Goal: Information Seeking & Learning: Learn about a topic

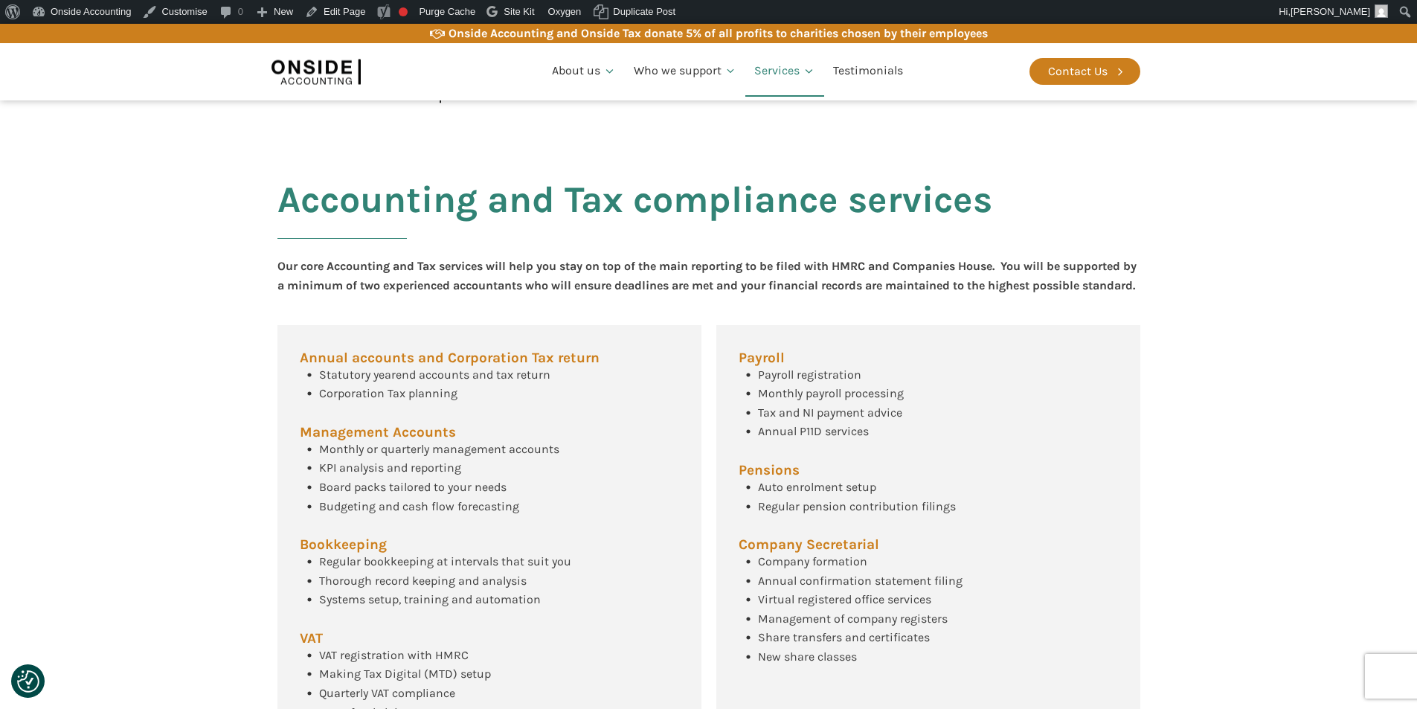
scroll to position [446, 0]
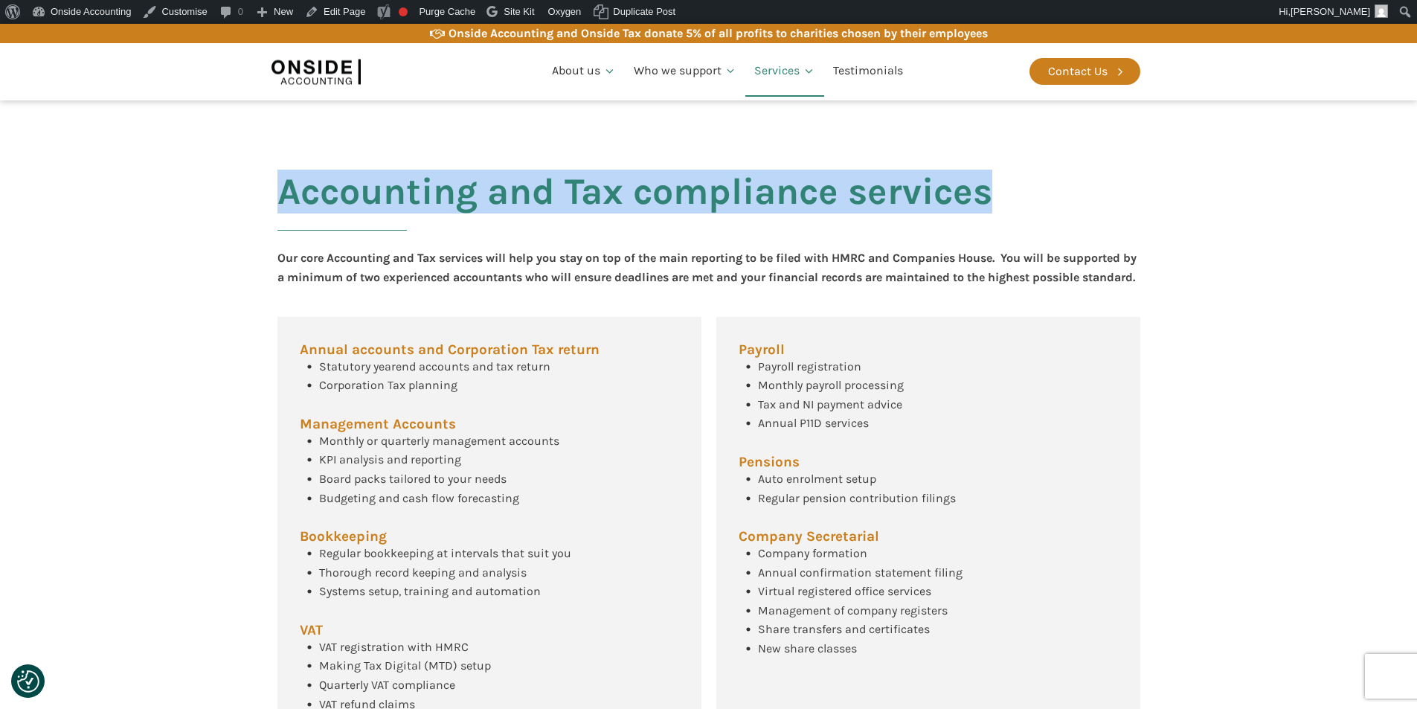
drag, startPoint x: 282, startPoint y: 190, endPoint x: 1022, endPoint y: 181, distance: 739.7
click at [1022, 181] on div "Accounting and Tax compliance services Our core Accounting and Tax services wil…" at bounding box center [709, 466] width 893 height 652
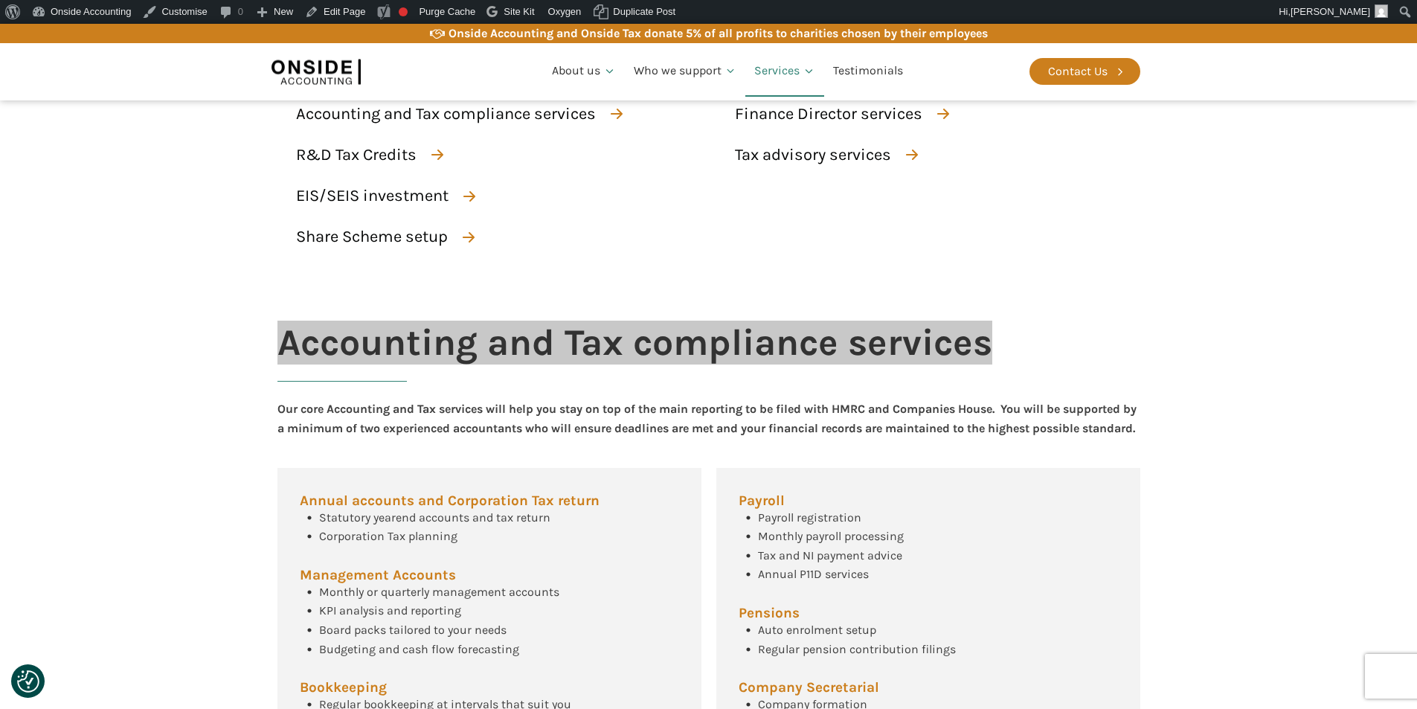
scroll to position [298, 0]
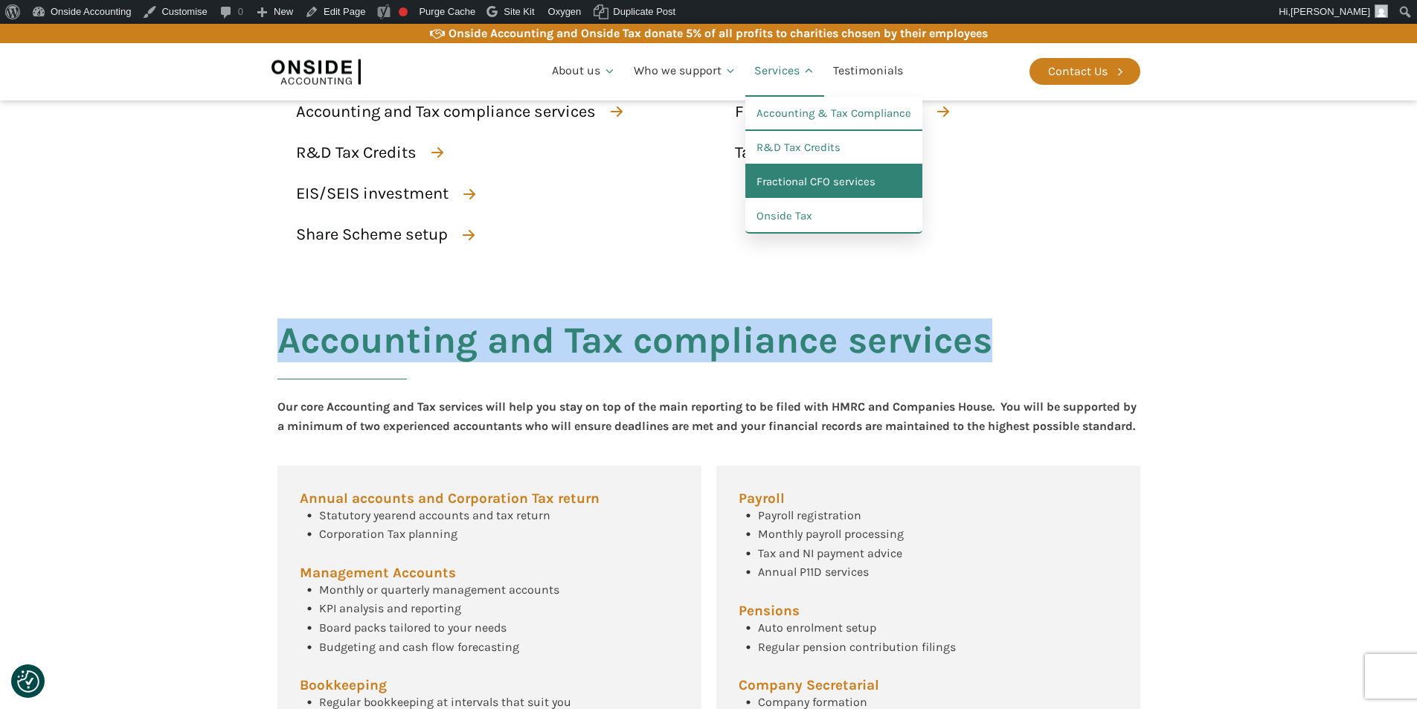
drag, startPoint x: 788, startPoint y: 176, endPoint x: 755, endPoint y: 188, distance: 35.1
click at [788, 176] on link "Fractional CFO services" at bounding box center [834, 182] width 177 height 34
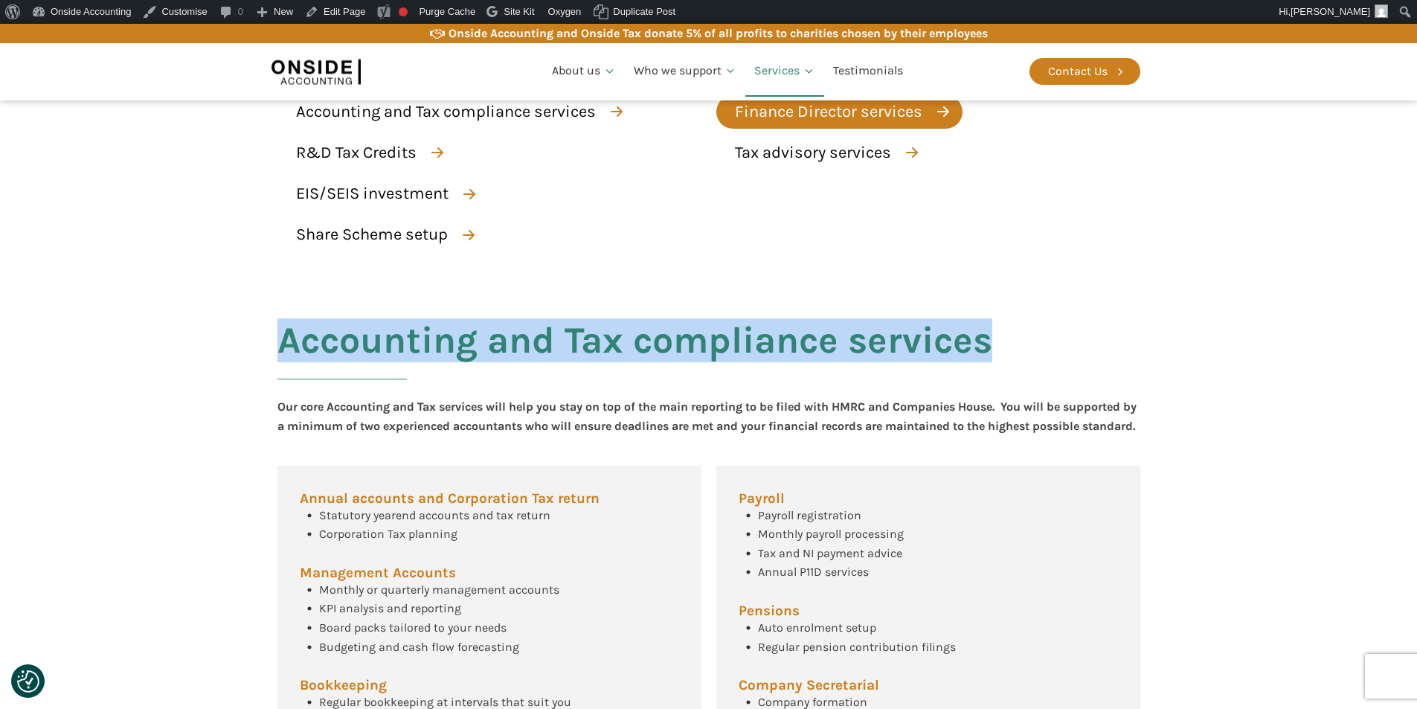
click at [818, 111] on div "Finance Director services" at bounding box center [829, 112] width 188 height 26
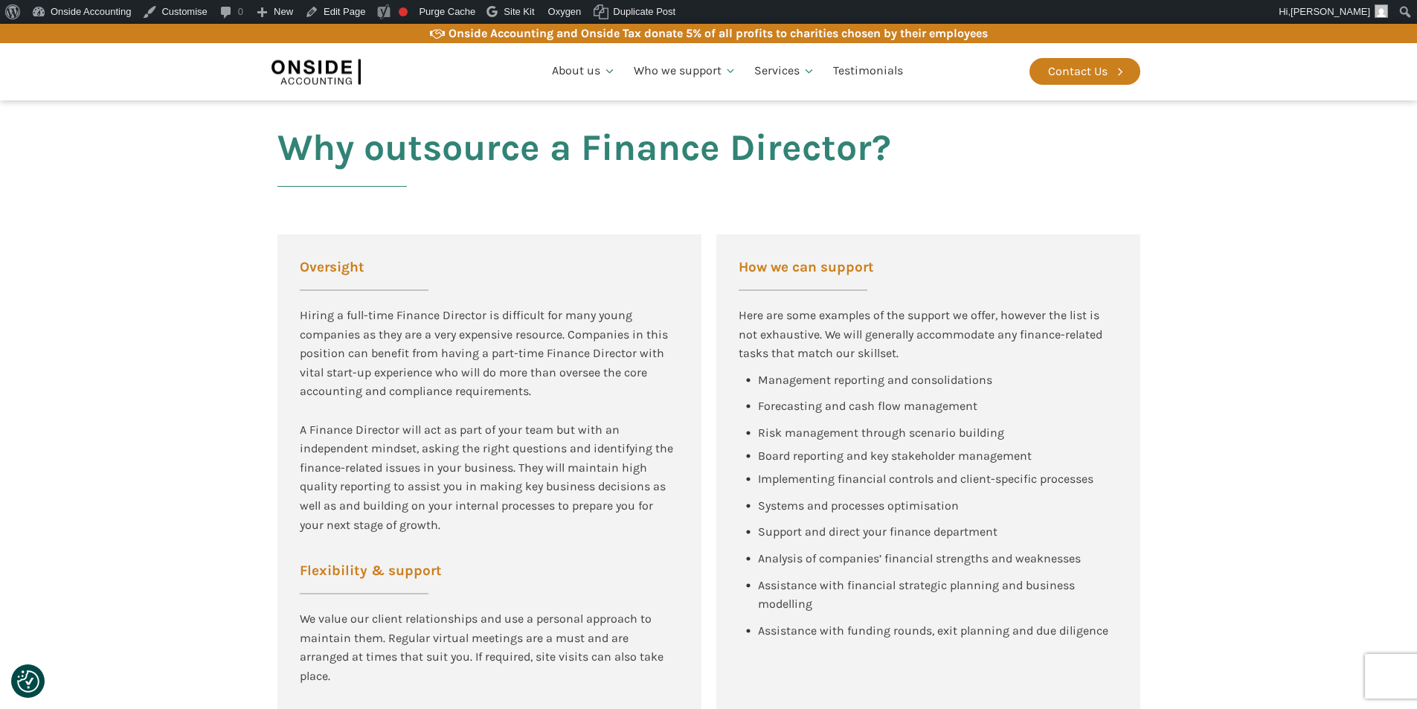
scroll to position [521, 0]
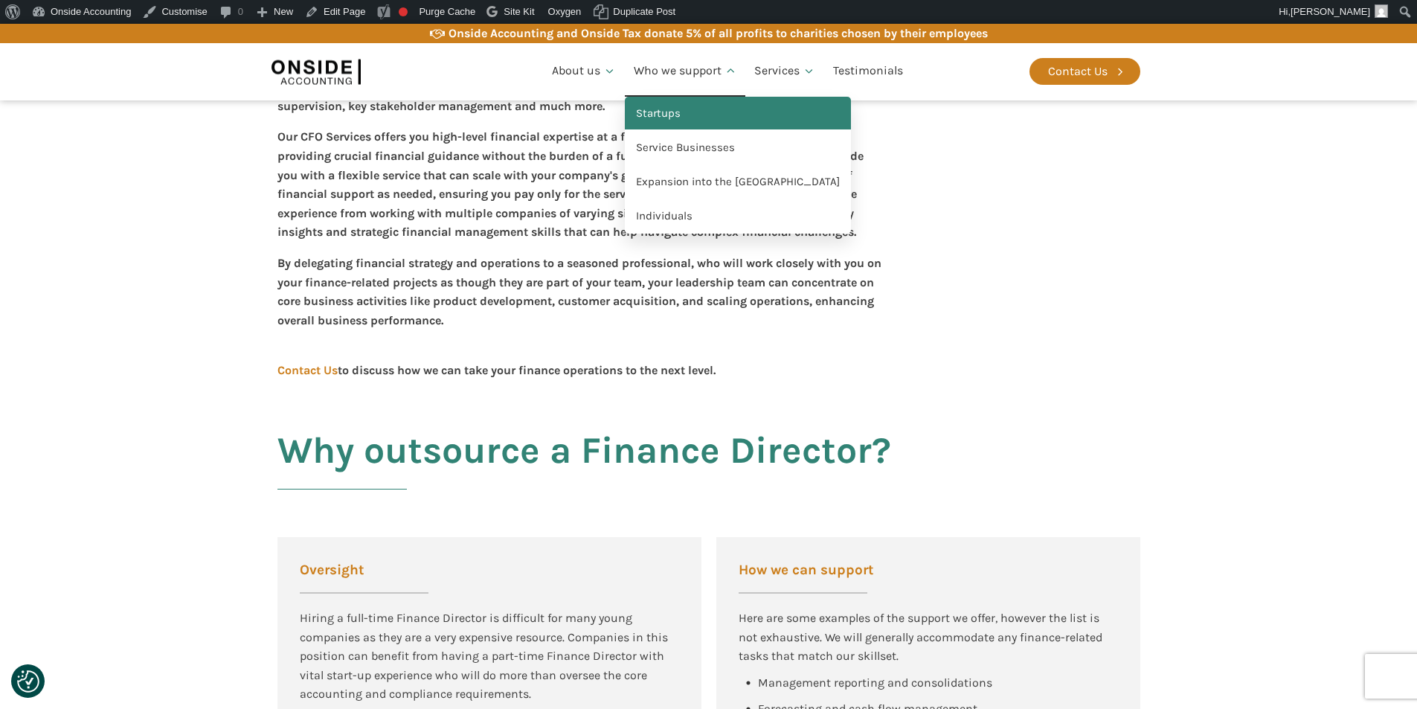
click at [662, 107] on link "Startups" at bounding box center [738, 114] width 226 height 34
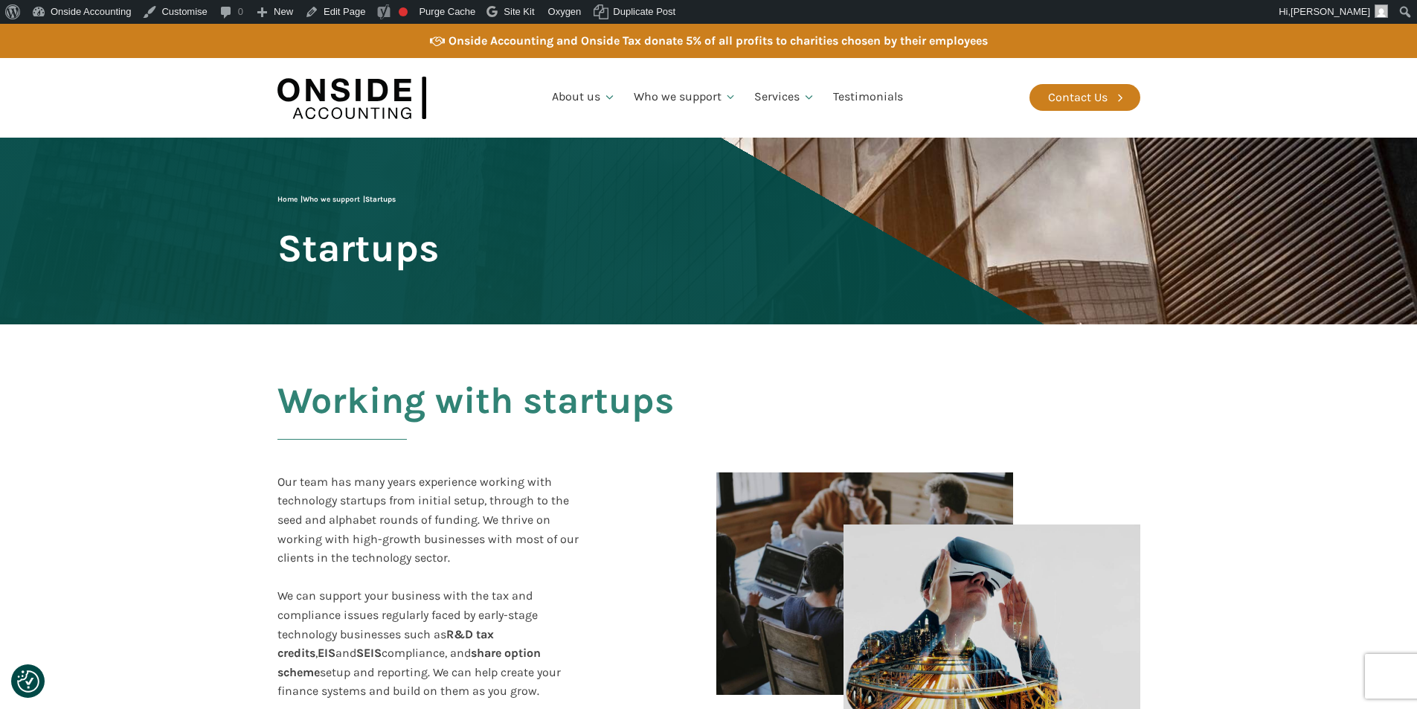
click at [118, 397] on section "Working with startups Our team has many years experience working with technolog…" at bounding box center [708, 585] width 1417 height 522
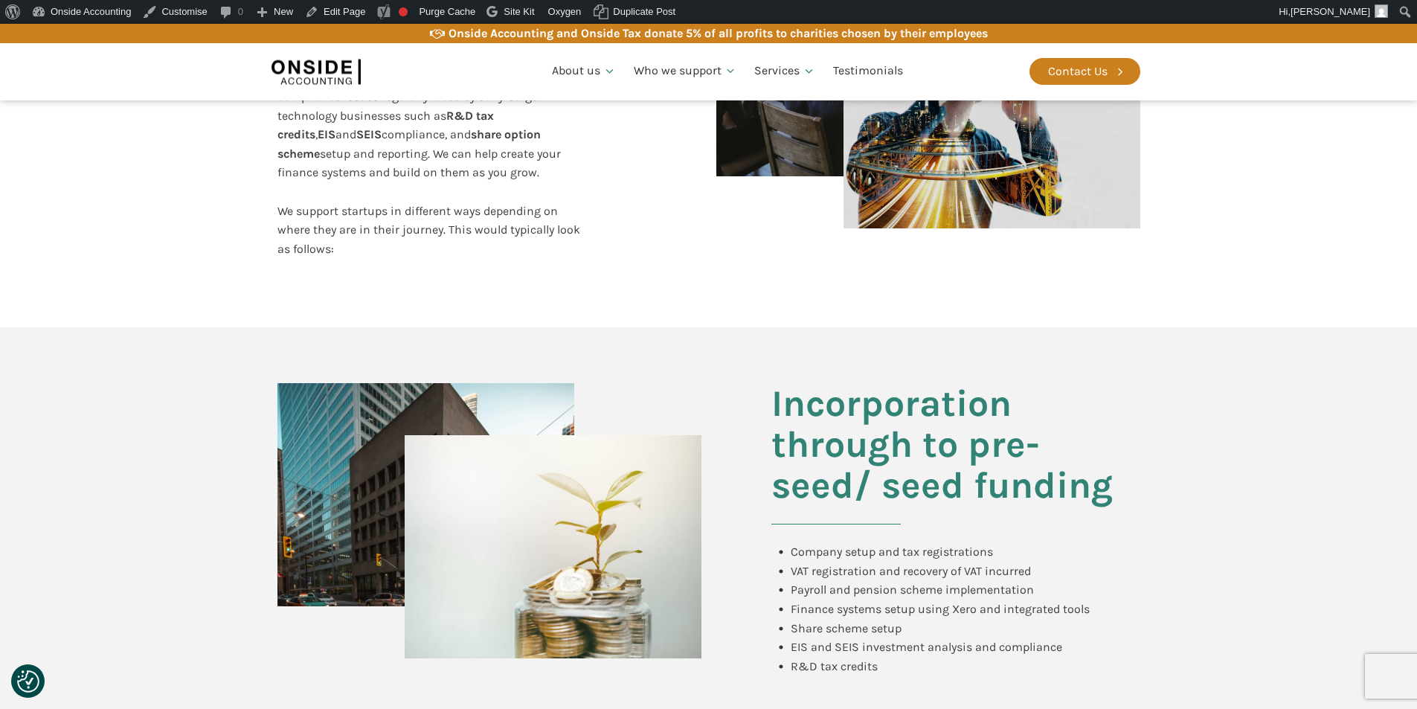
scroll to position [521, 0]
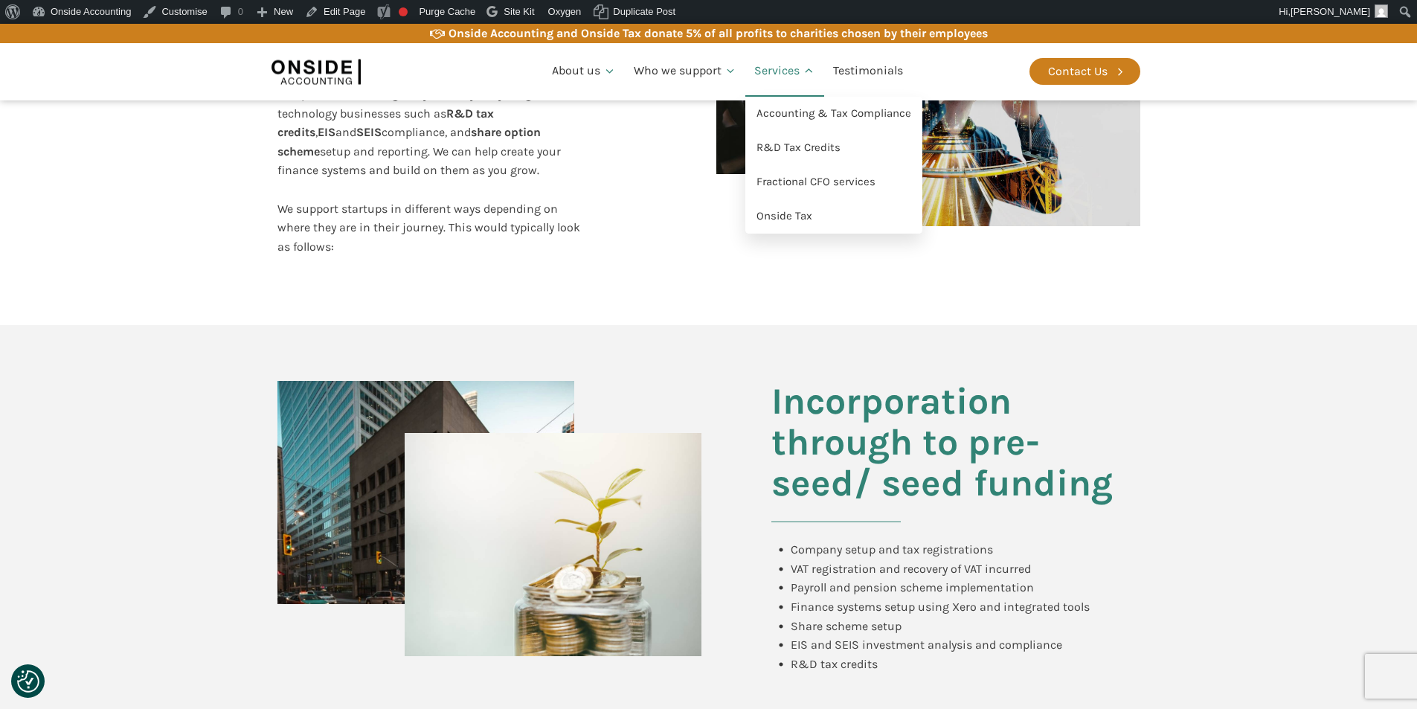
click at [777, 67] on link "Services" at bounding box center [785, 71] width 79 height 51
click at [766, 69] on link "Services" at bounding box center [785, 71] width 79 height 51
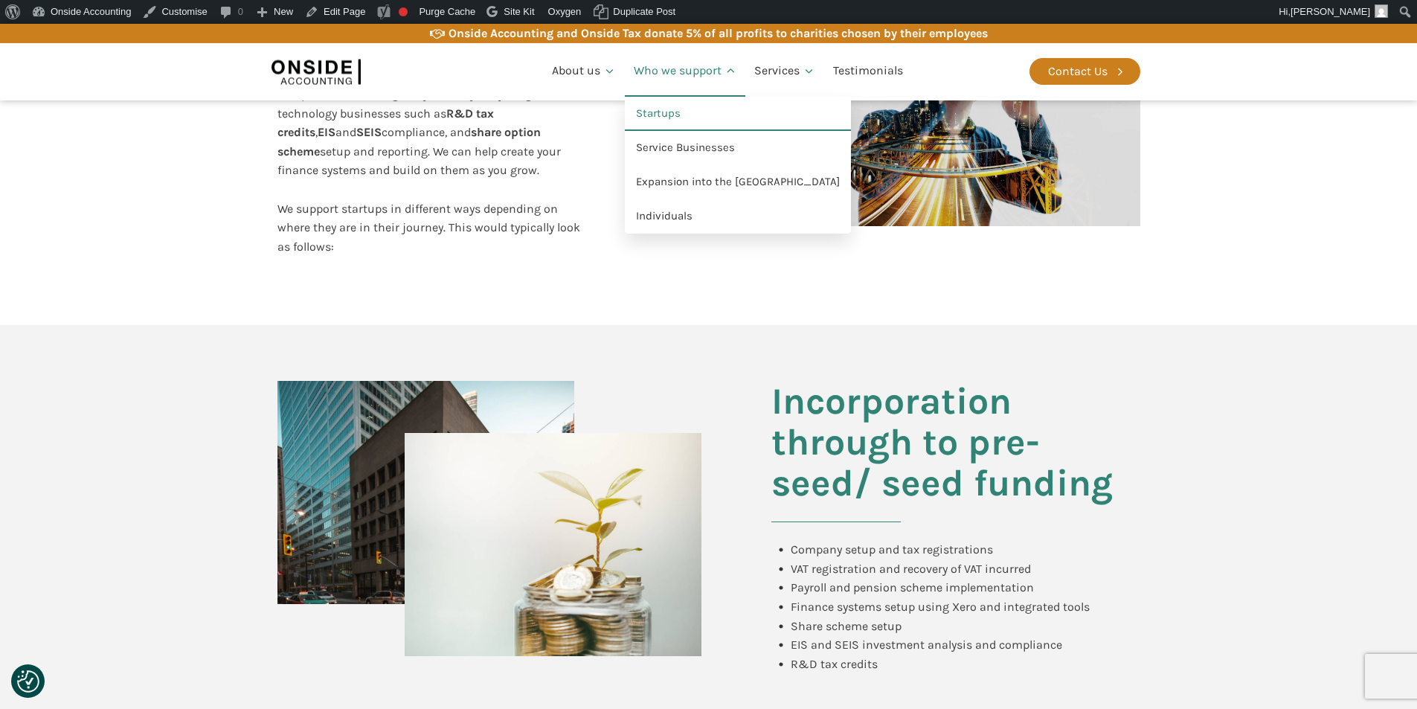
click at [685, 69] on link "Who we support" at bounding box center [685, 71] width 121 height 51
